Goal: Information Seeking & Learning: Learn about a topic

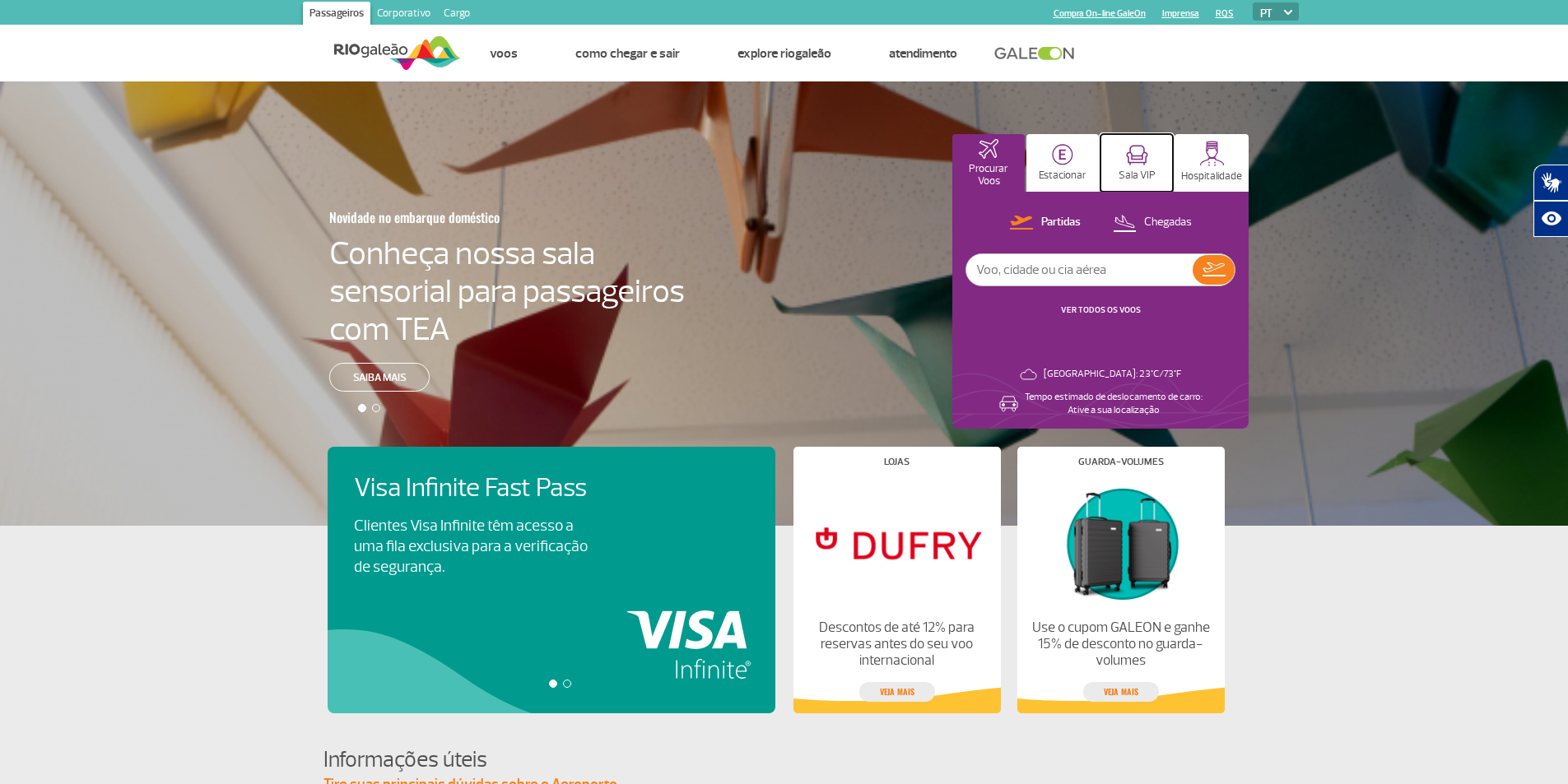
click at [1135, 167] on button "Sala VIP" at bounding box center [1137, 163] width 72 height 57
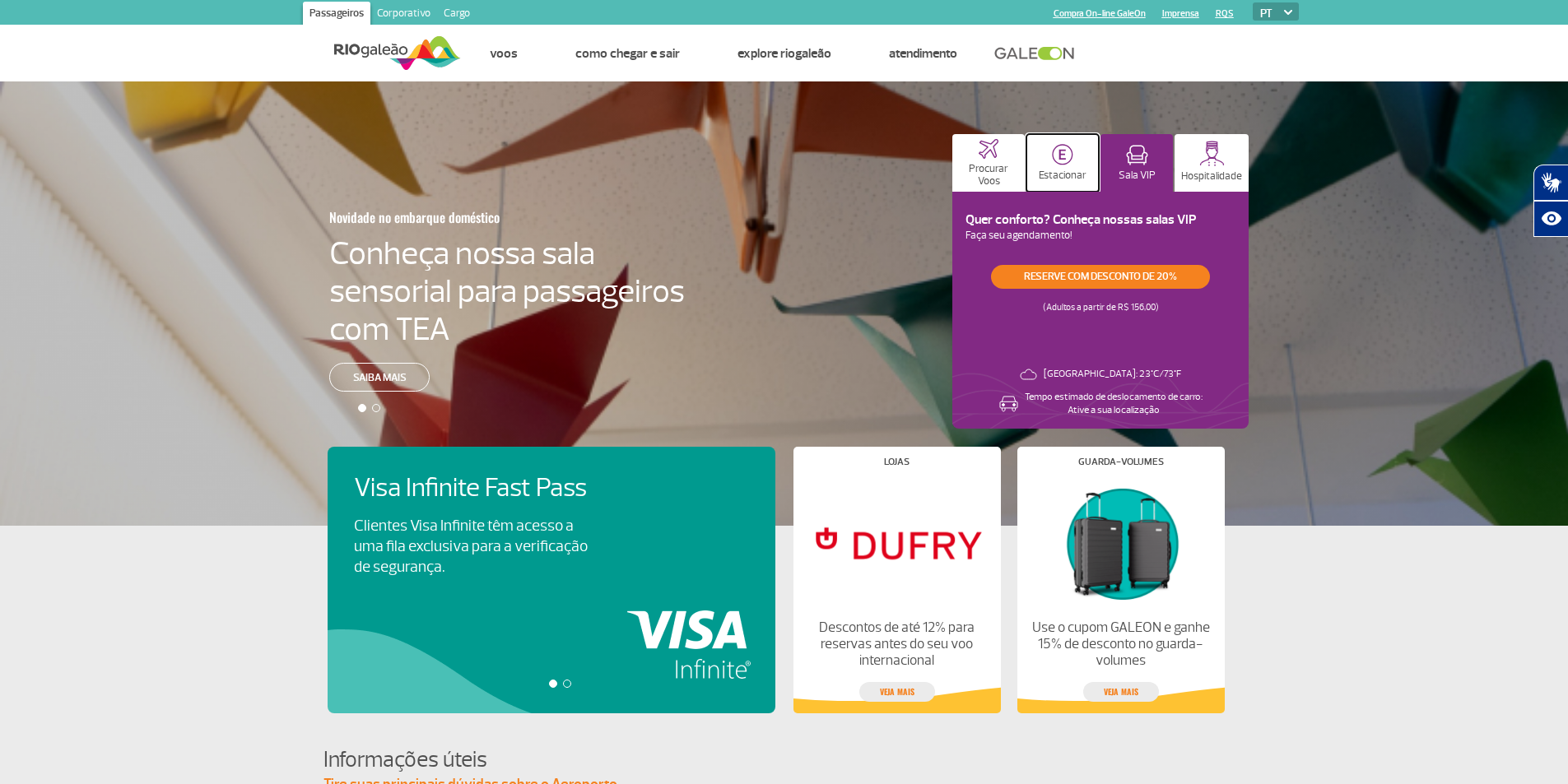
click at [1075, 164] on button "Estacionar" at bounding box center [1062, 163] width 72 height 57
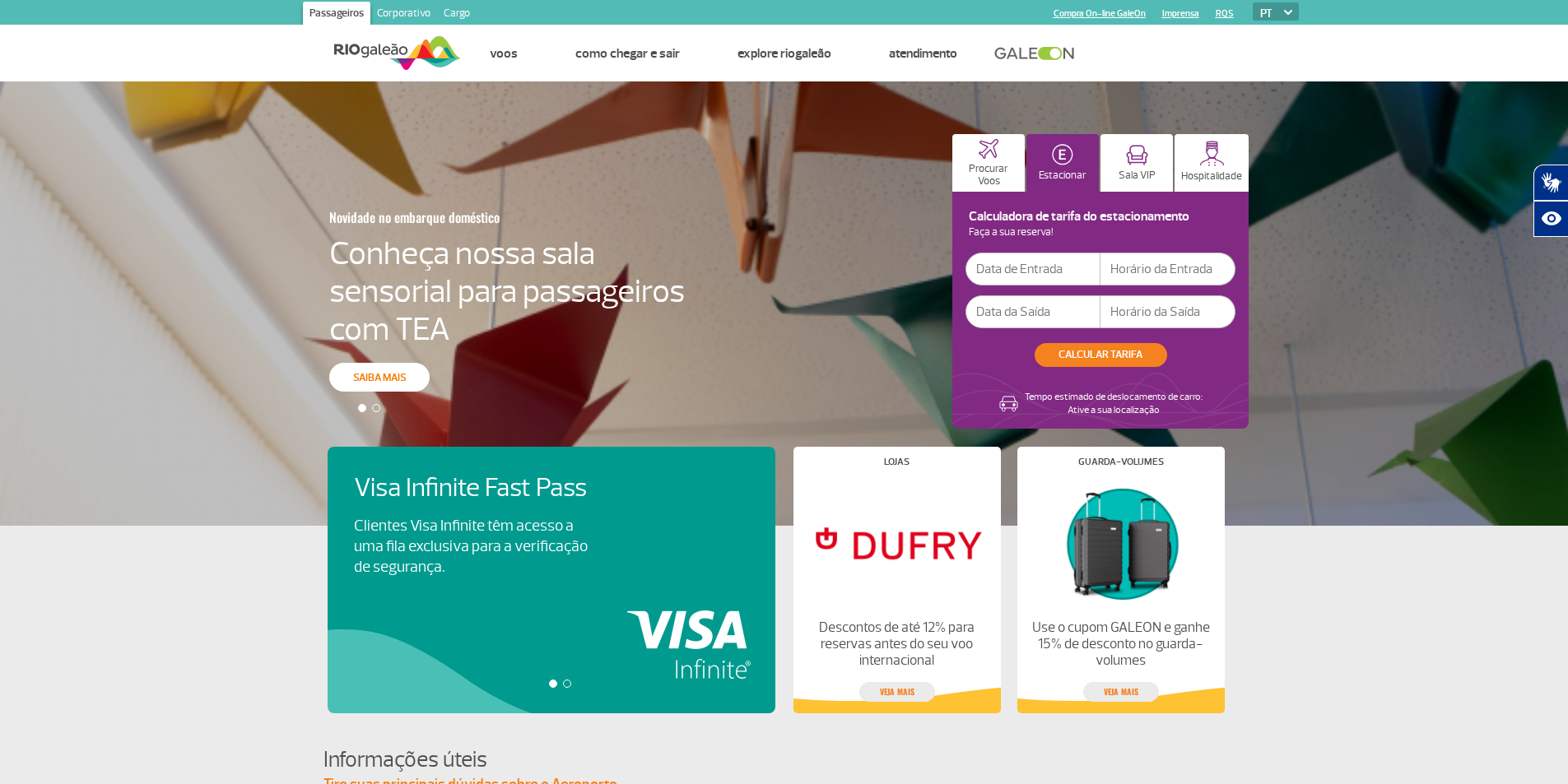
click at [403, 371] on link "Saiba mais" at bounding box center [379, 377] width 100 height 29
